Goal: Find specific page/section: Find specific page/section

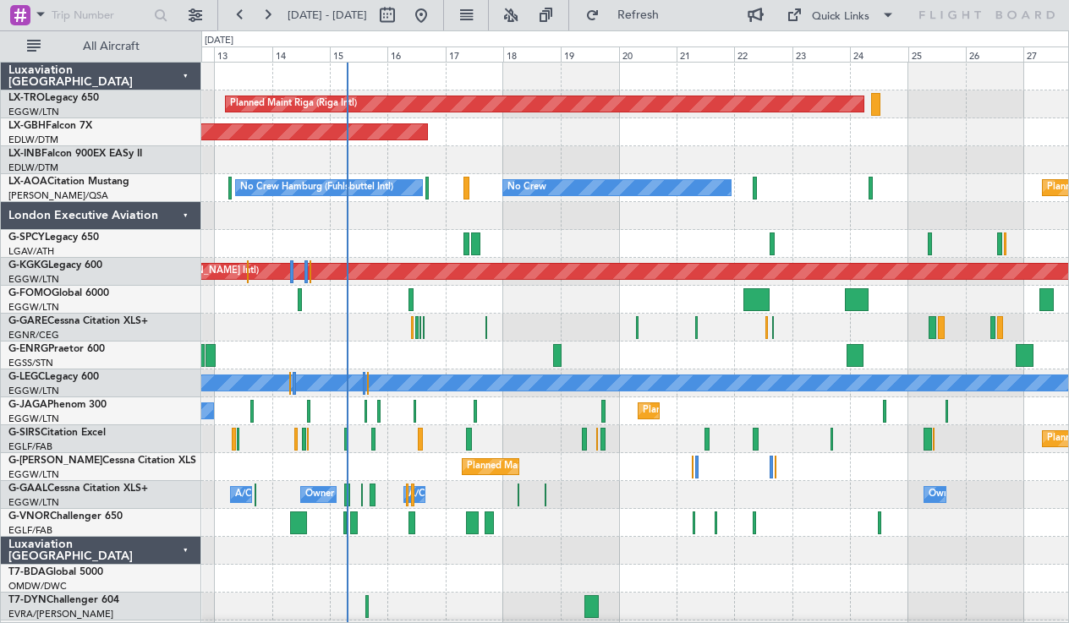
click at [184, 211] on div "London Executive Aviation" at bounding box center [101, 216] width 200 height 28
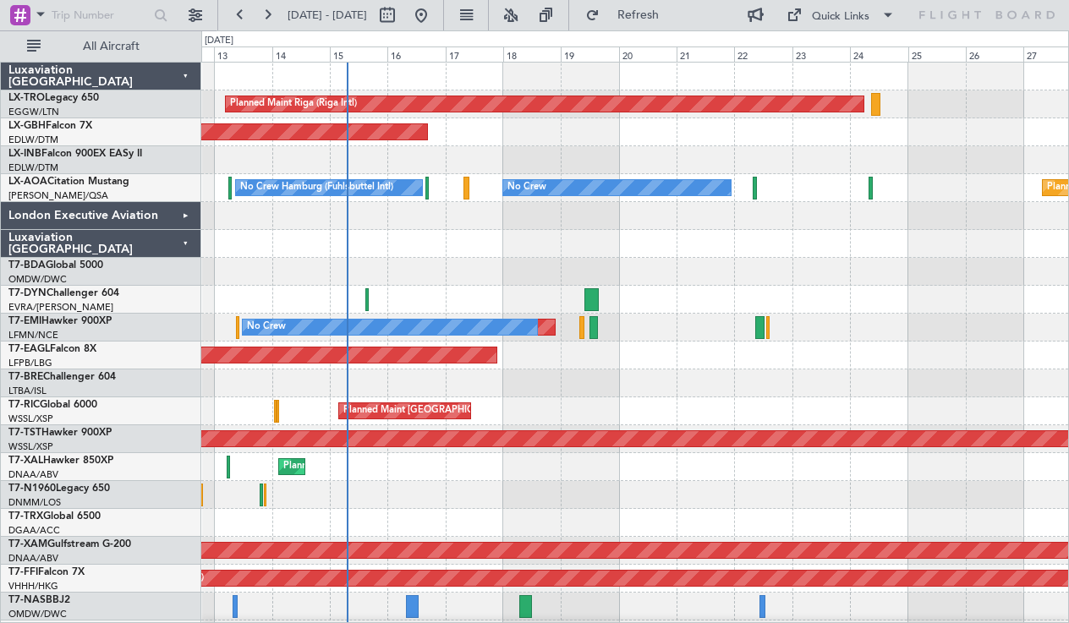
click at [186, 236] on div "Luxaviation [GEOGRAPHIC_DATA]" at bounding box center [101, 244] width 200 height 28
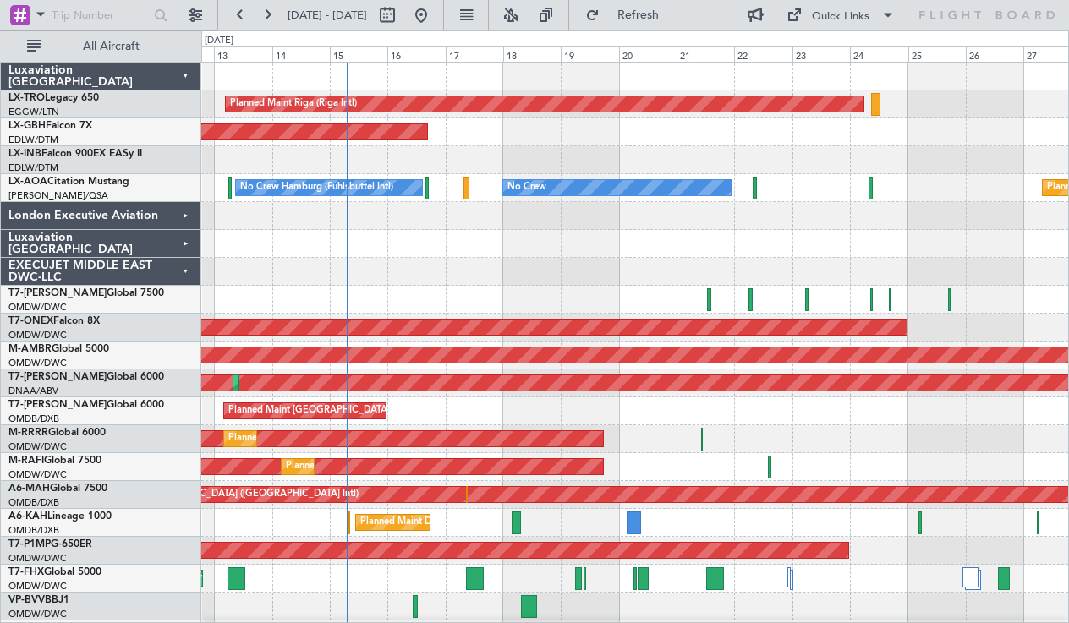
click at [186, 266] on div "EXECUJET MIDDLE EAST DWC-LLC" at bounding box center [101, 272] width 200 height 28
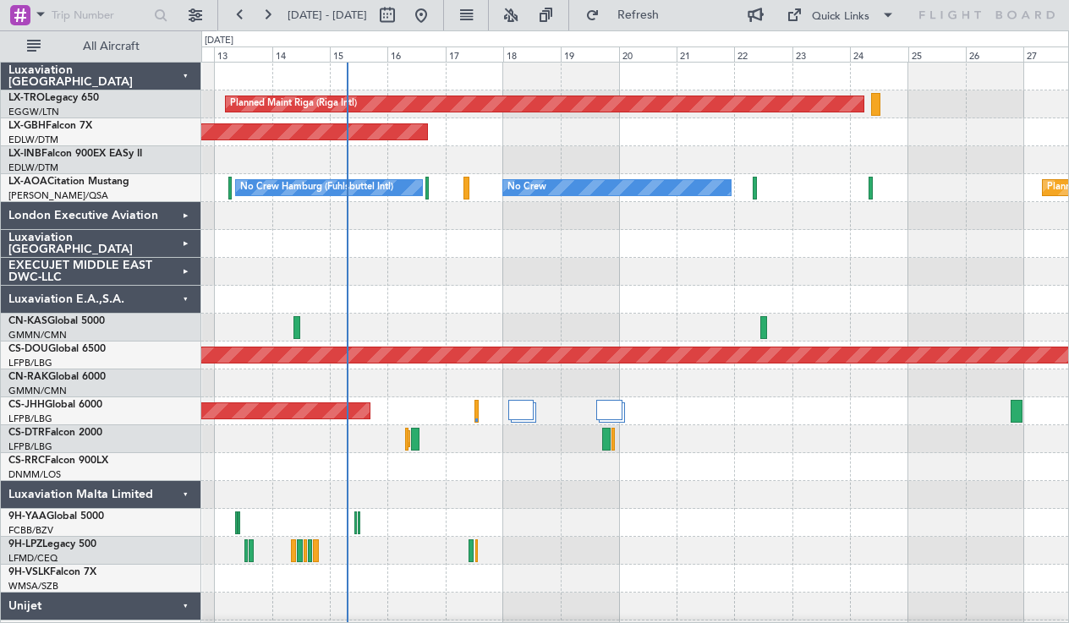
click at [193, 298] on div "Luxaviation E.A.,S.A." at bounding box center [101, 300] width 200 height 28
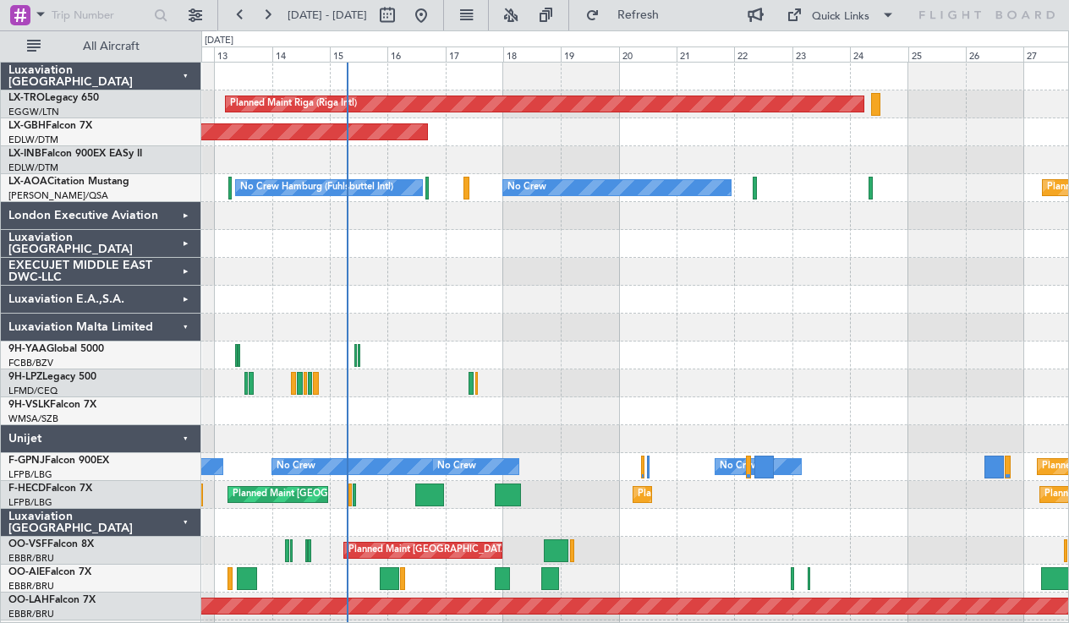
click at [193, 329] on div "Luxaviation Malta Limited" at bounding box center [101, 328] width 200 height 28
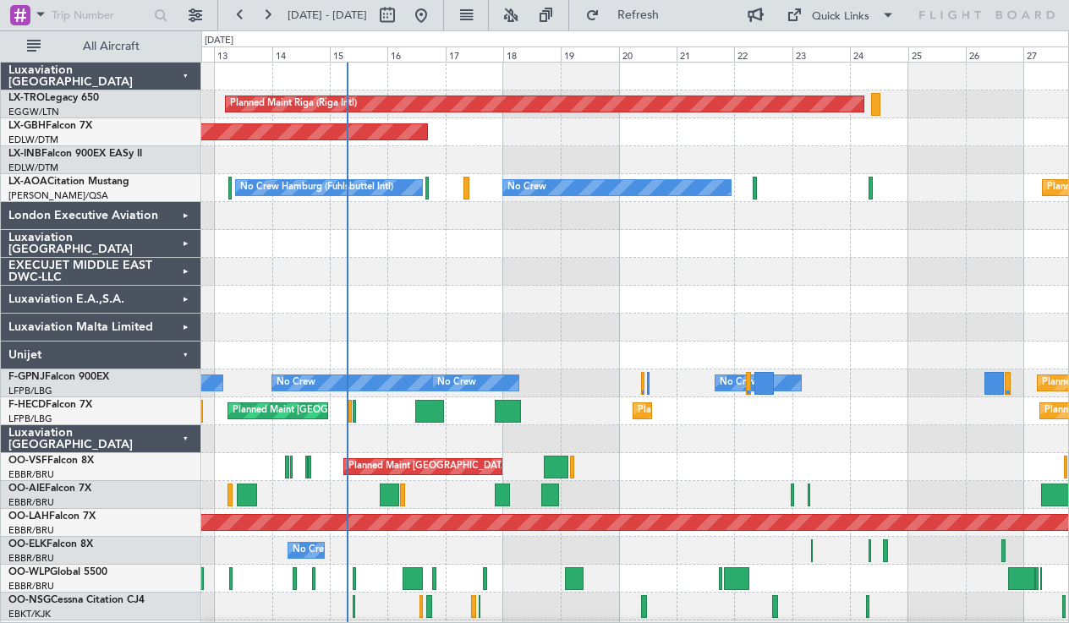
click at [185, 355] on div "Unijet" at bounding box center [101, 356] width 200 height 28
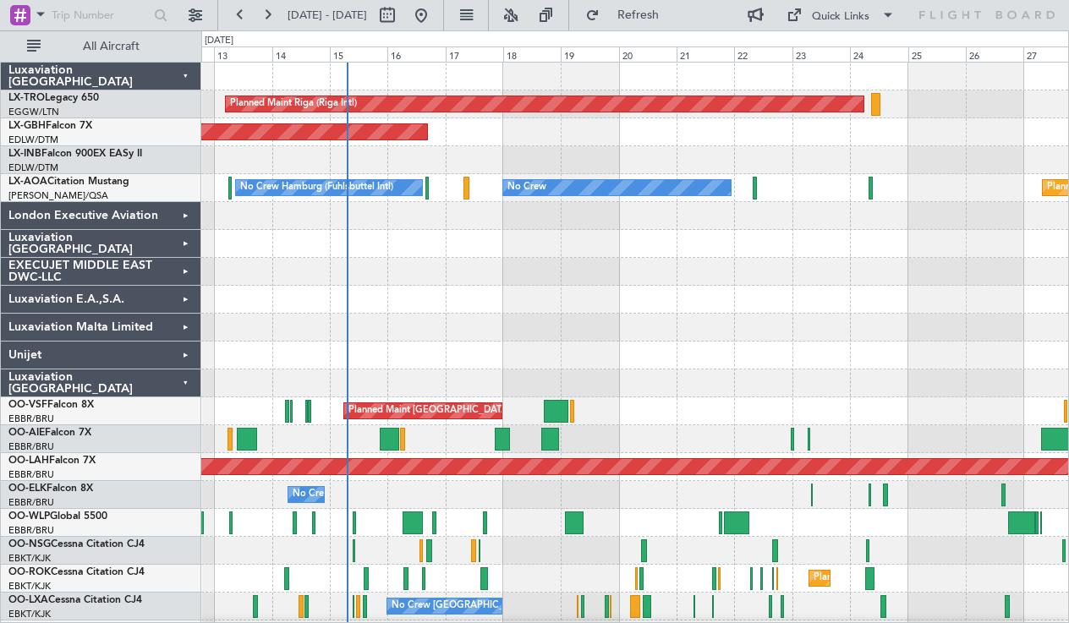
click at [188, 391] on div "Luxaviation [GEOGRAPHIC_DATA]" at bounding box center [101, 384] width 200 height 28
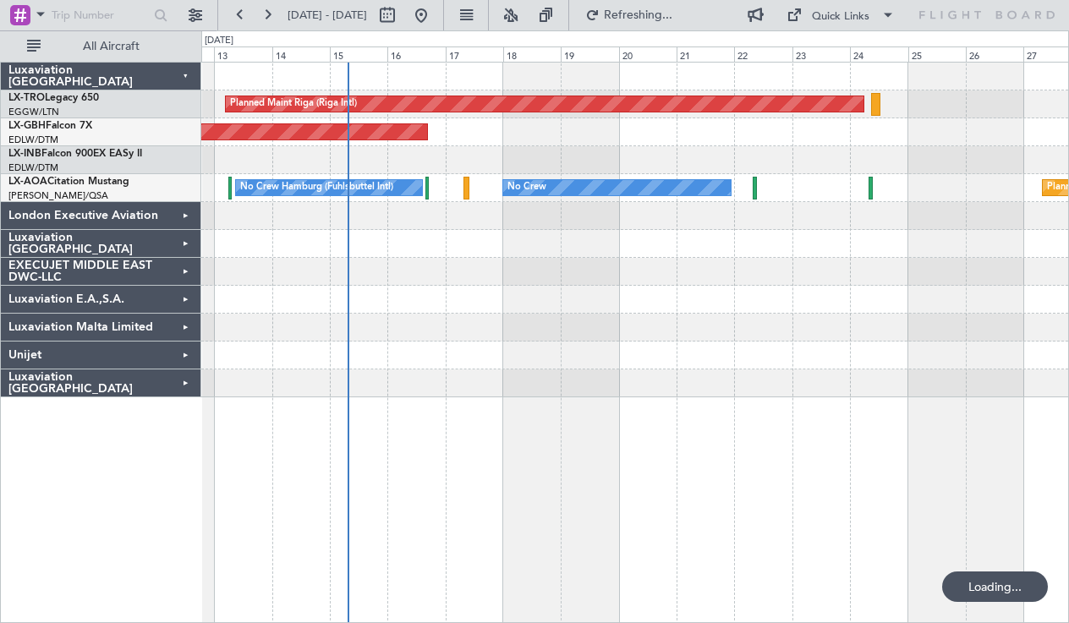
click at [187, 270] on div "EXECUJET MIDDLE EAST DWC-LLC" at bounding box center [101, 272] width 200 height 28
